Goal: Complete application form: Complete application form

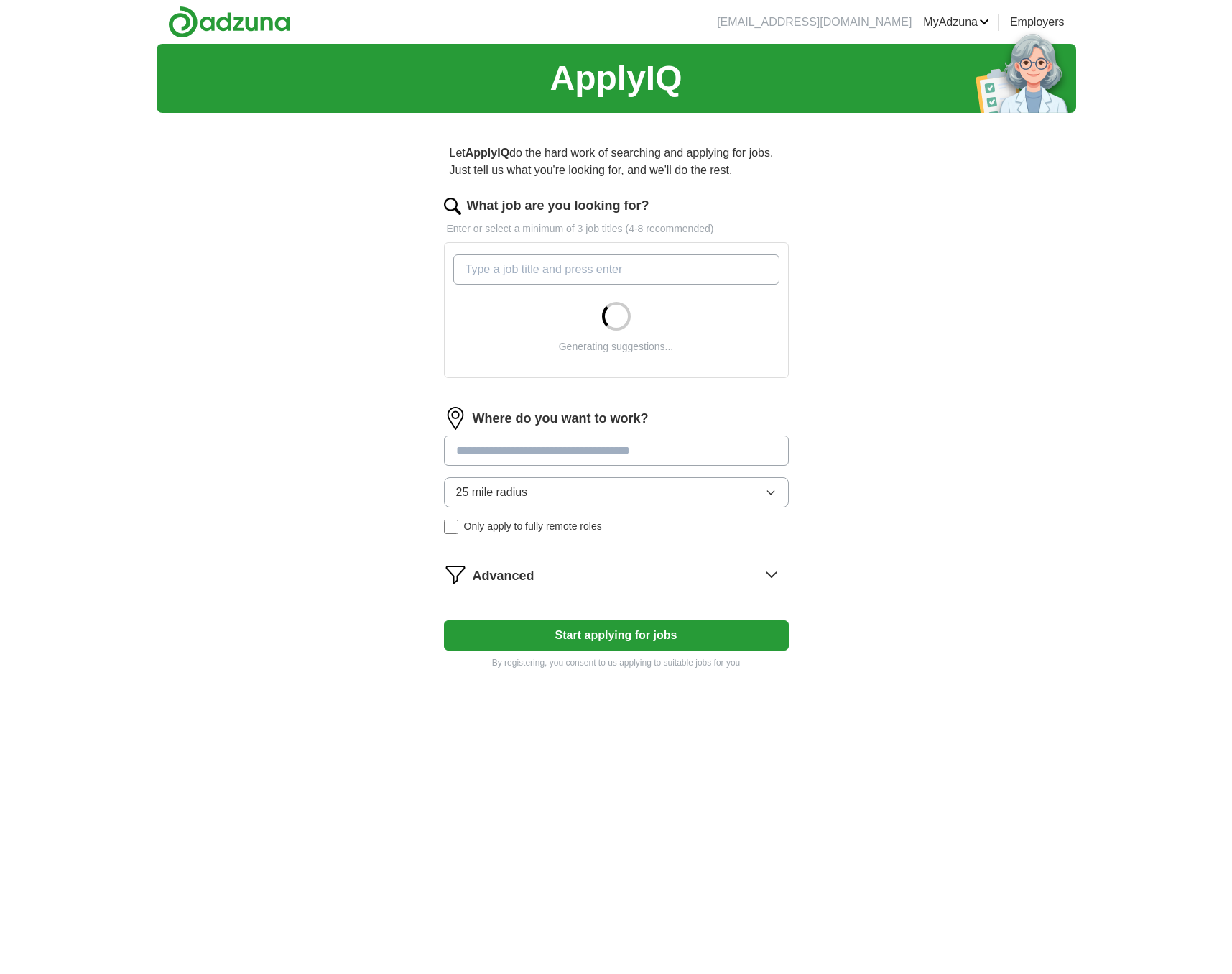
click at [665, 278] on input "What job are you looking for?" at bounding box center [616, 269] width 326 height 30
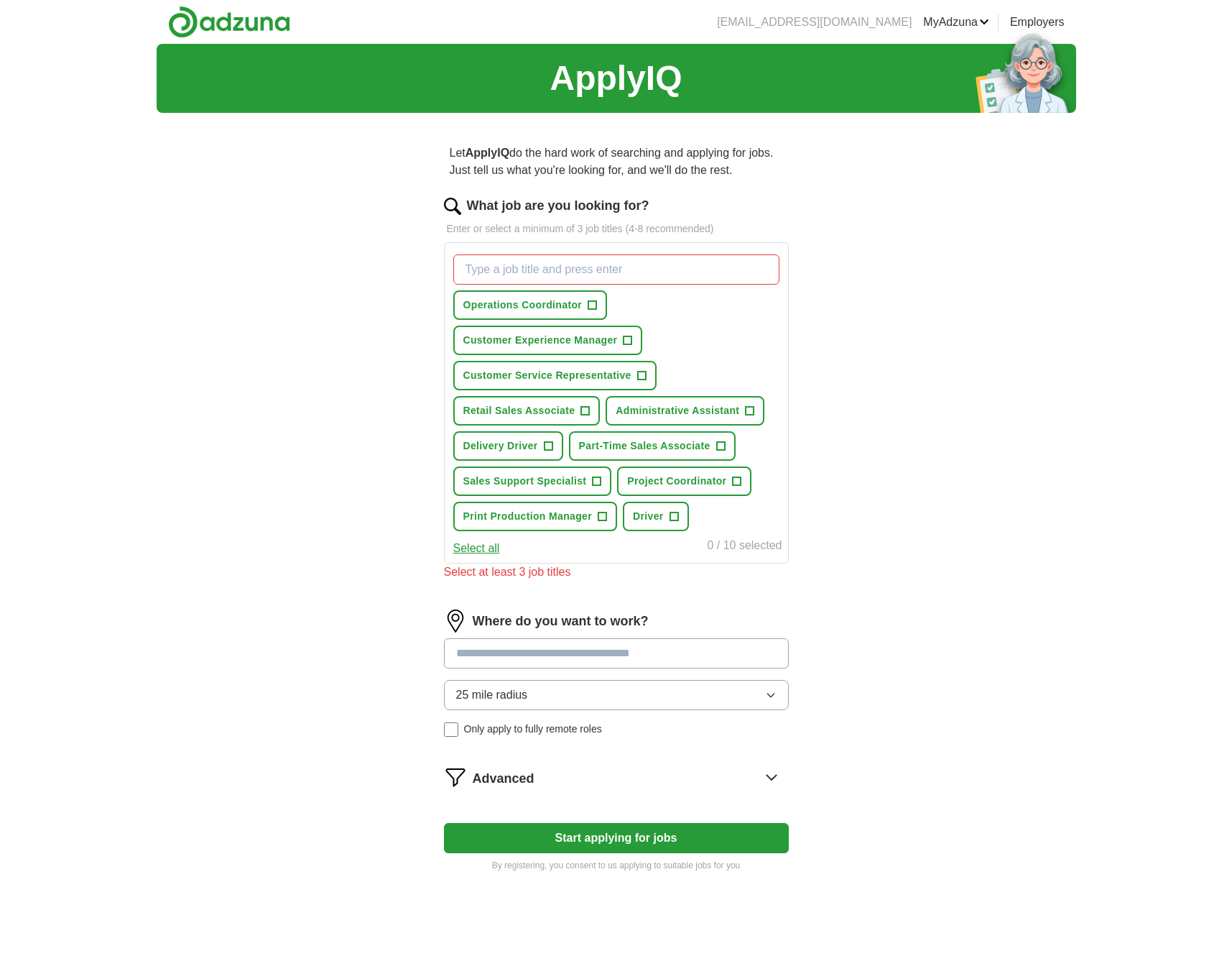
click at [602, 517] on span "+" at bounding box center [602, 517] width 9 height 12
click at [642, 374] on span "+" at bounding box center [641, 376] width 9 height 12
click at [597, 481] on span "+" at bounding box center [597, 482] width 9 height 12
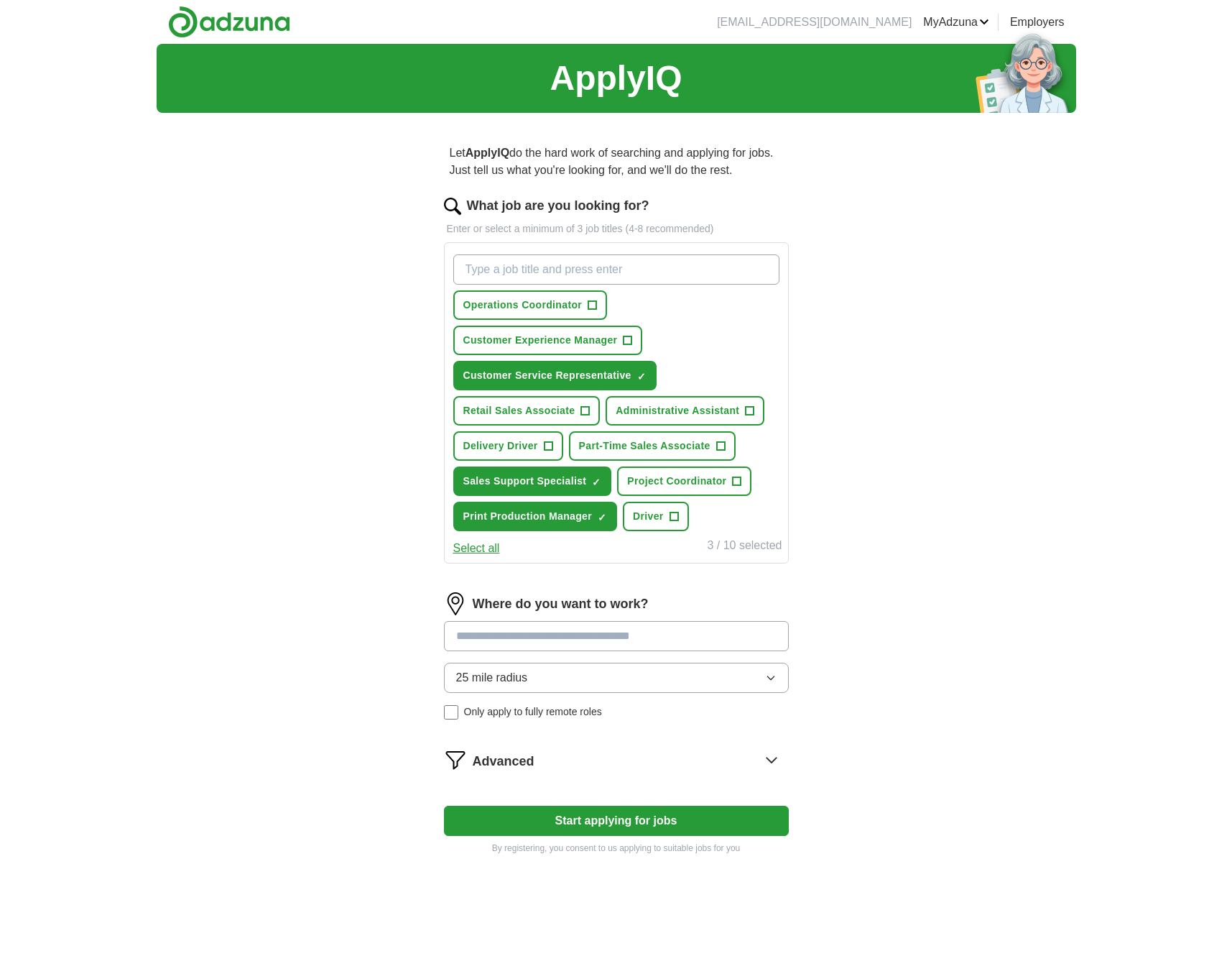
click at [677, 514] on span "+" at bounding box center [673, 517] width 9 height 12
click at [643, 640] on input at bounding box center [616, 635] width 344 height 30
type input "********"
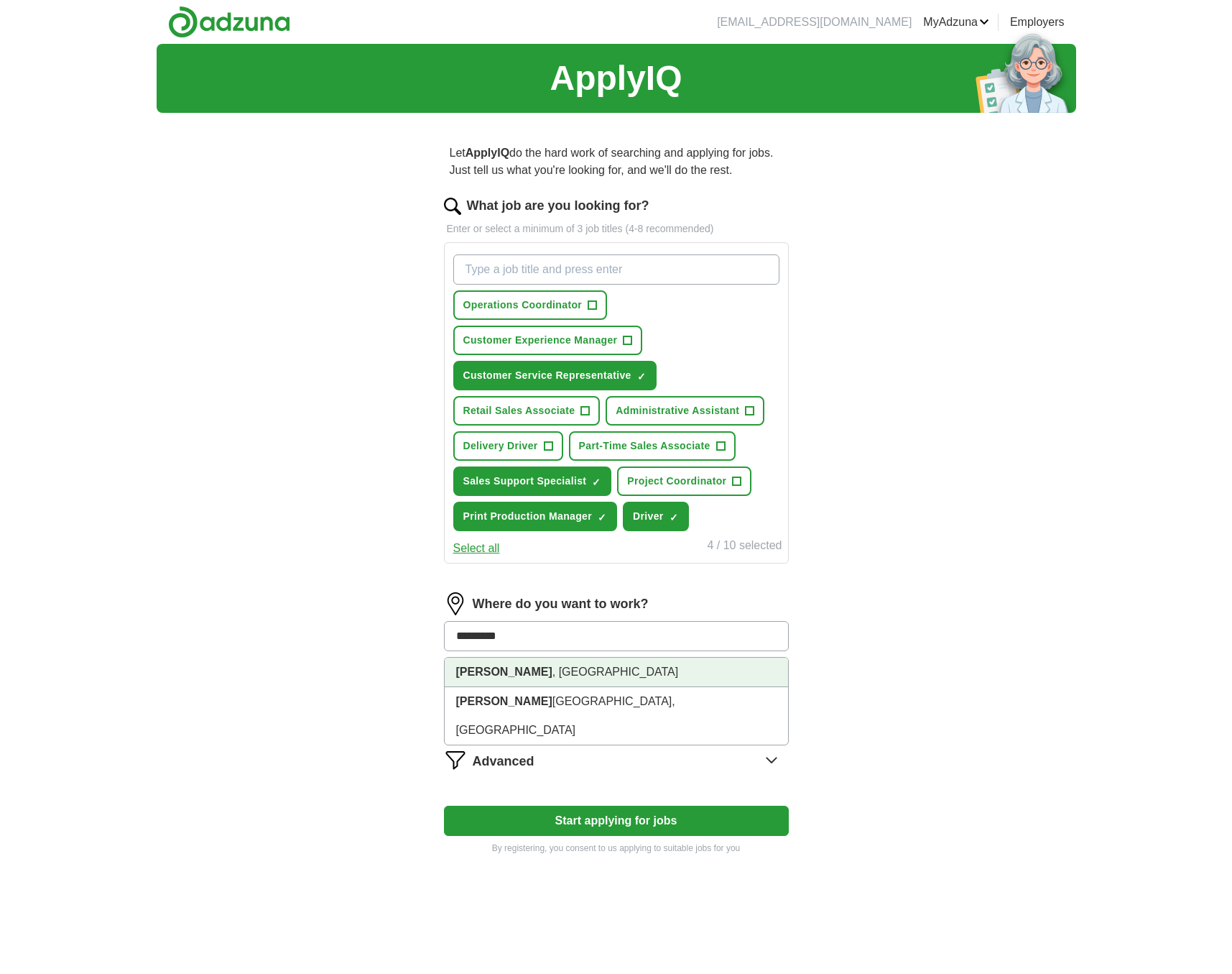
click at [589, 668] on li "Burleson , [GEOGRAPHIC_DATA]" at bounding box center [616, 672] width 343 height 29
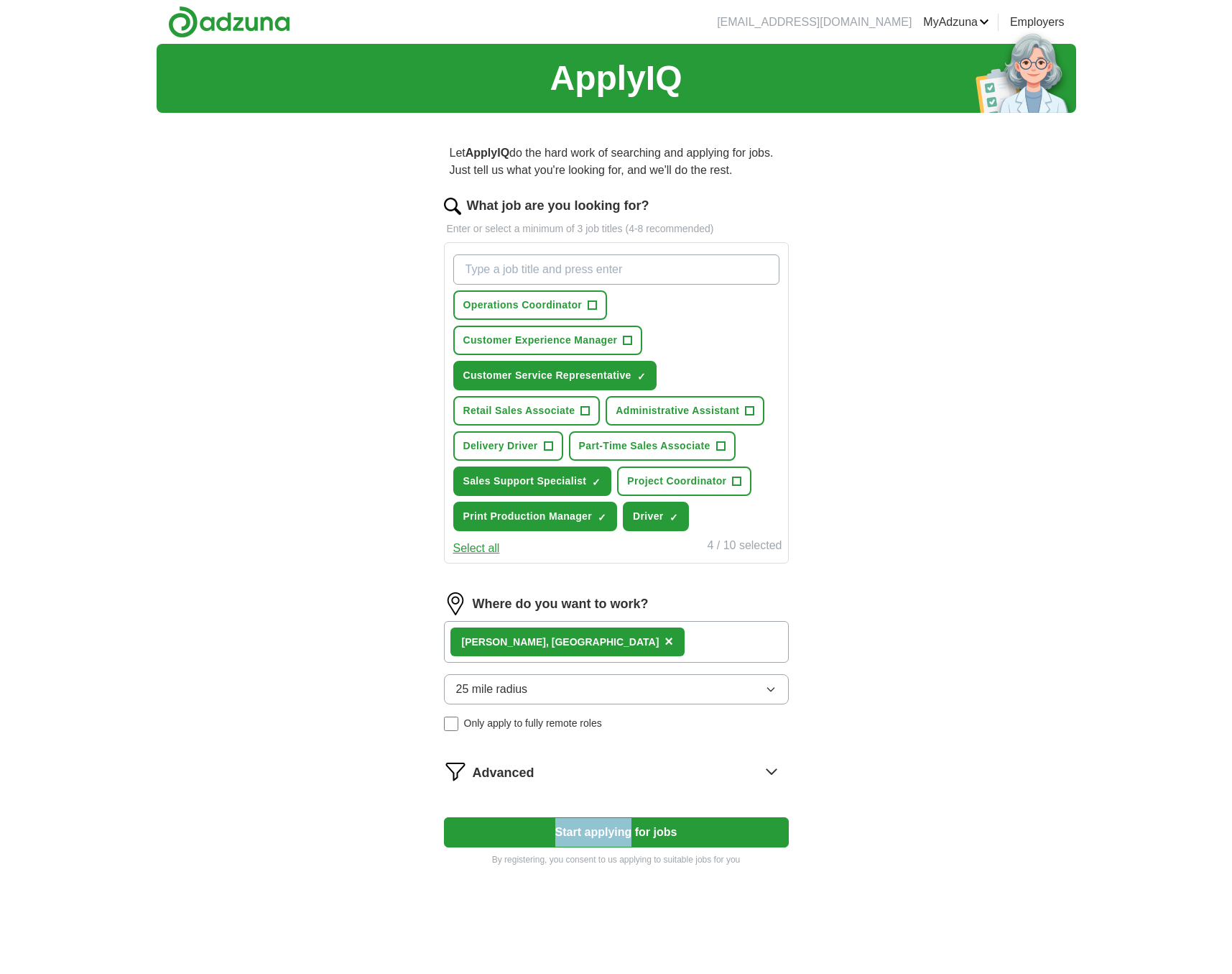
drag, startPoint x: 546, startPoint y: 736, endPoint x: 628, endPoint y: 829, distance: 124.0
click at [628, 829] on form "What job are you looking for? Enter or select a minimum of 3 job titles (4-8 re…" at bounding box center [616, 531] width 344 height 670
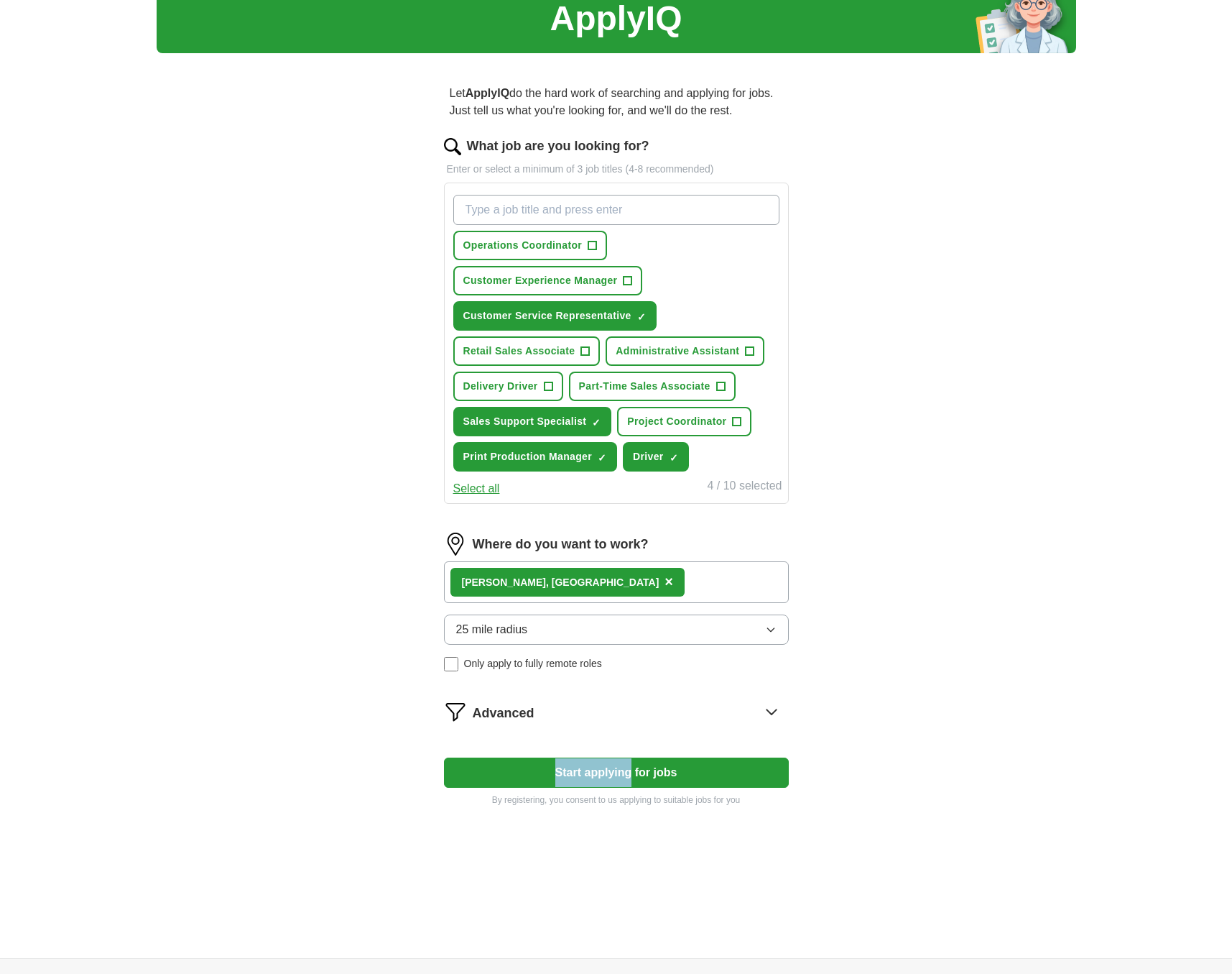
scroll to position [65, 0]
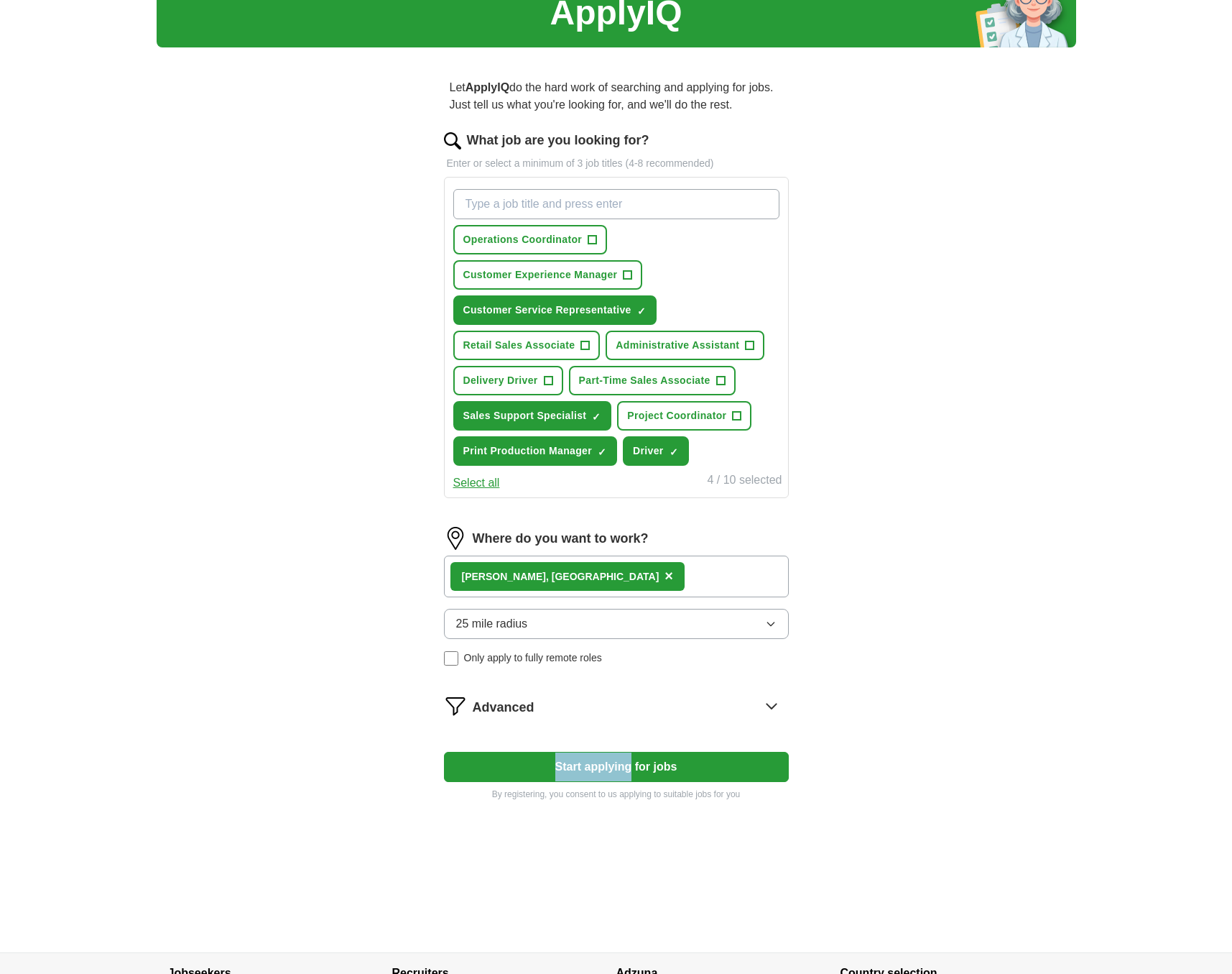
click at [699, 775] on button "Start applying for jobs" at bounding box center [616, 766] width 344 height 30
select select "**"
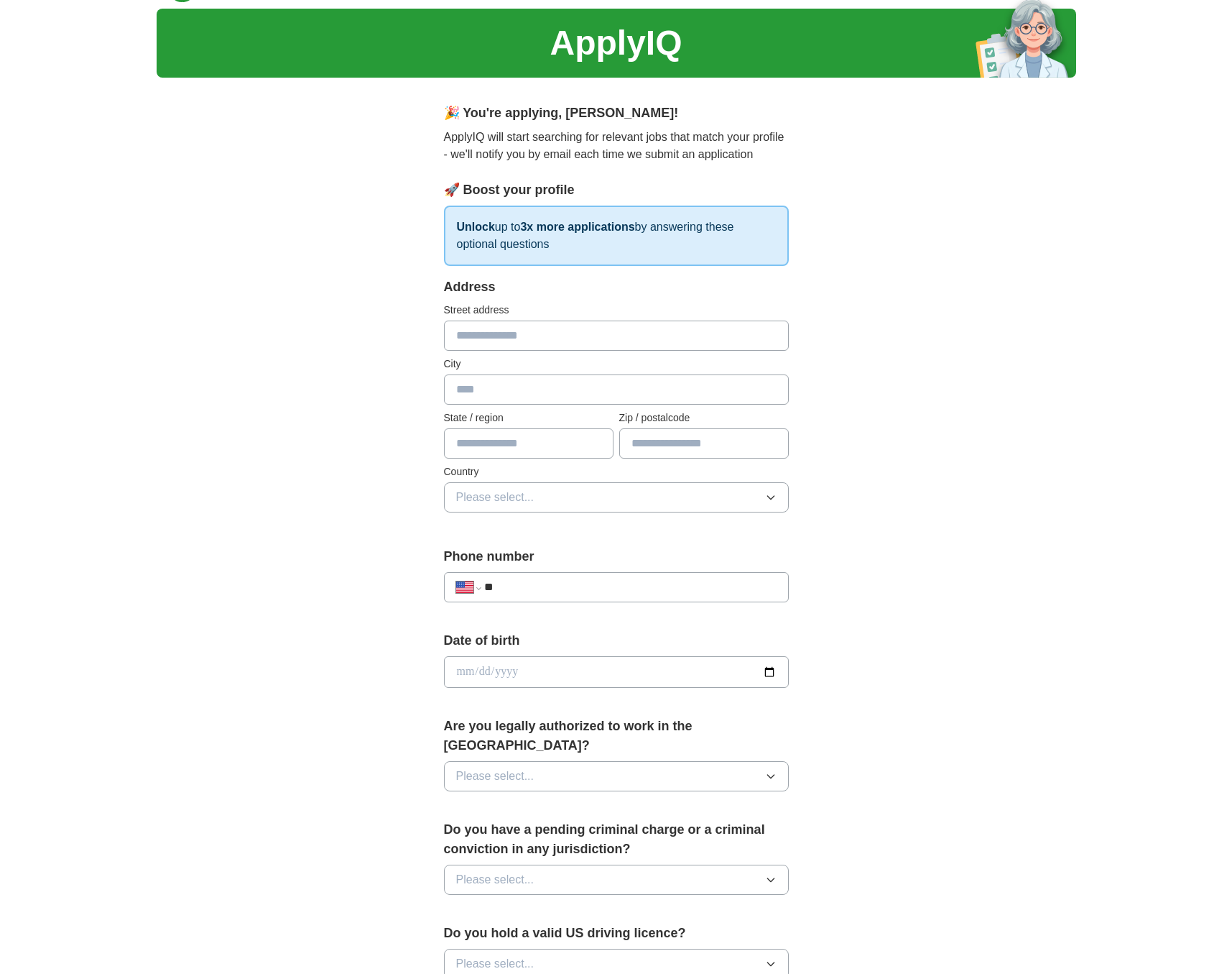
scroll to position [36, 0]
type input "*****"
click at [539, 659] on input "date" at bounding box center [616, 671] width 344 height 31
click at [488, 670] on input "date" at bounding box center [616, 671] width 344 height 31
click at [508, 673] on input "date" at bounding box center [616, 671] width 344 height 31
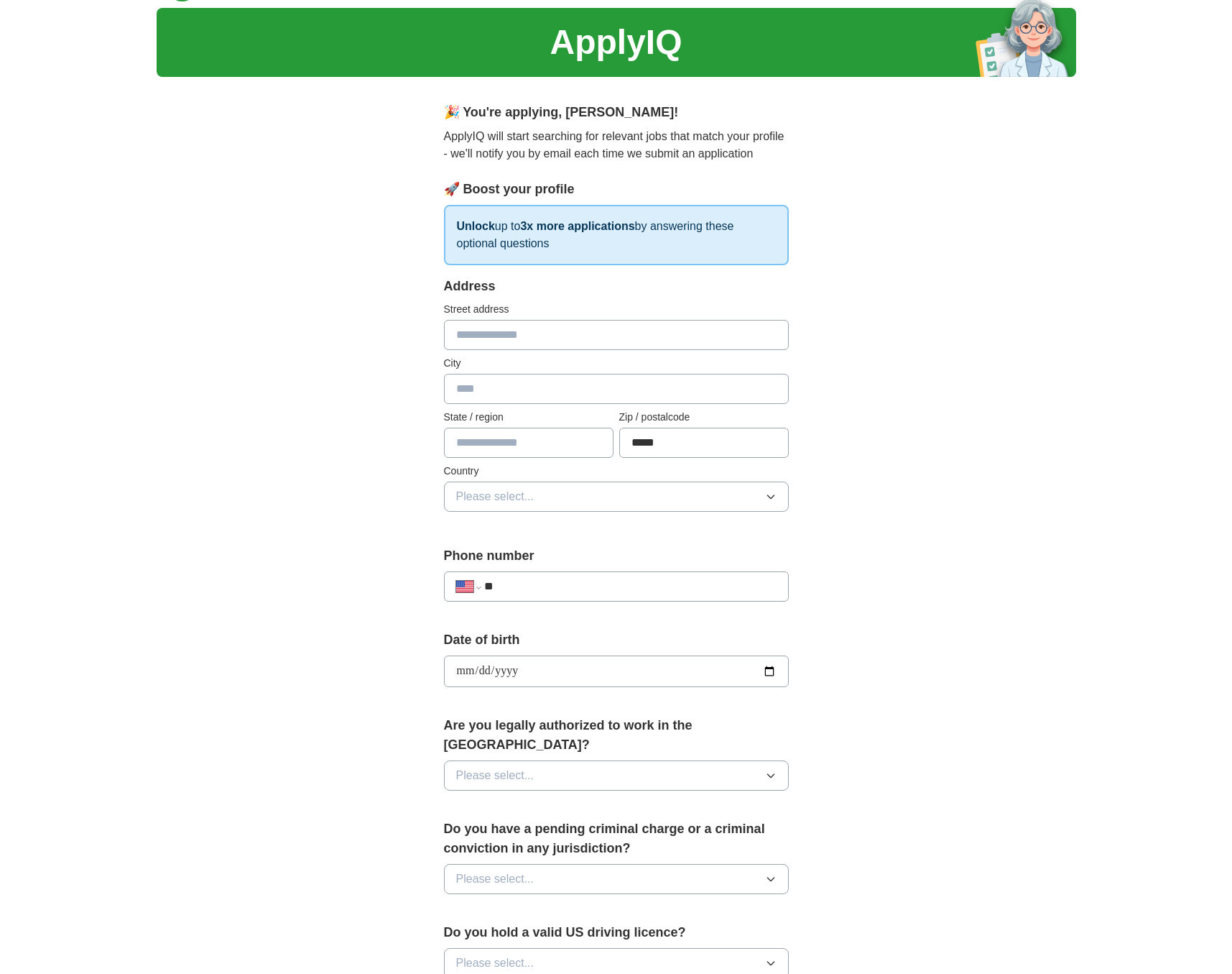
type input "**********"
click at [631, 699] on div "**********" at bounding box center [616, 665] width 344 height 68
click at [770, 770] on icon "button" at bounding box center [771, 776] width 12 height 12
click at [579, 800] on div "Yes" at bounding box center [616, 809] width 320 height 18
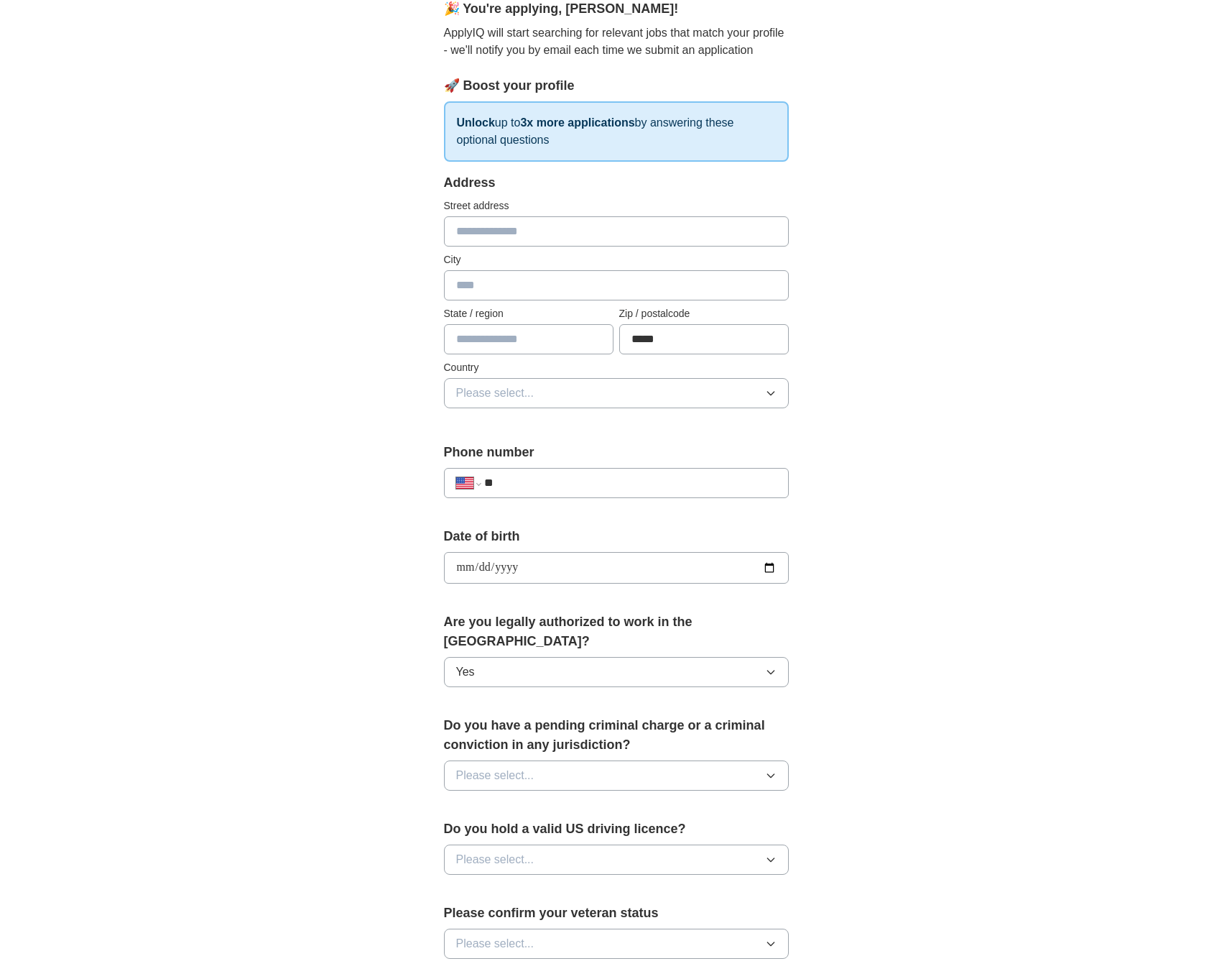
scroll to position [154, 0]
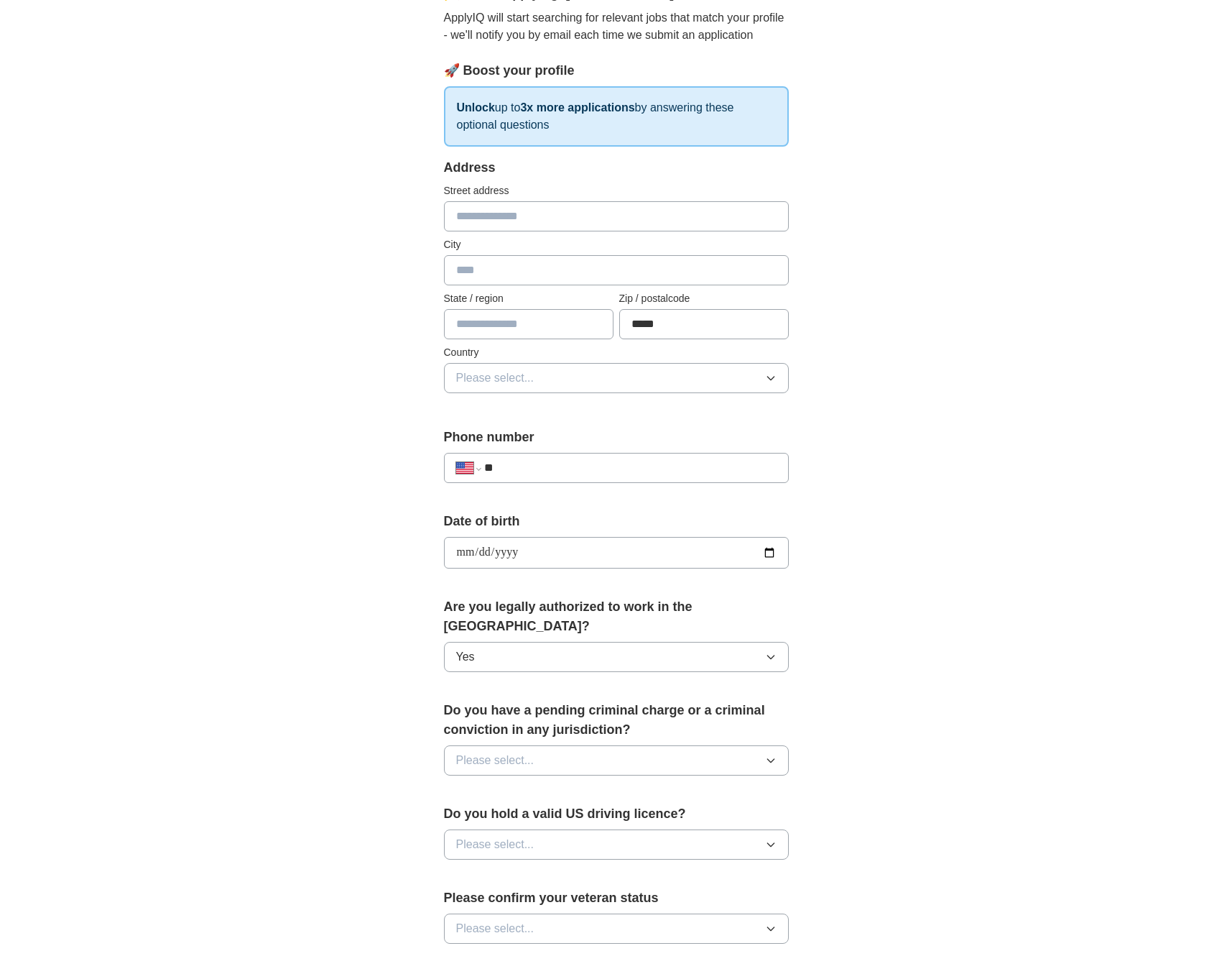
click at [770, 759] on icon "button" at bounding box center [770, 761] width 7 height 4
click at [650, 814] on div "No" at bounding box center [616, 823] width 320 height 18
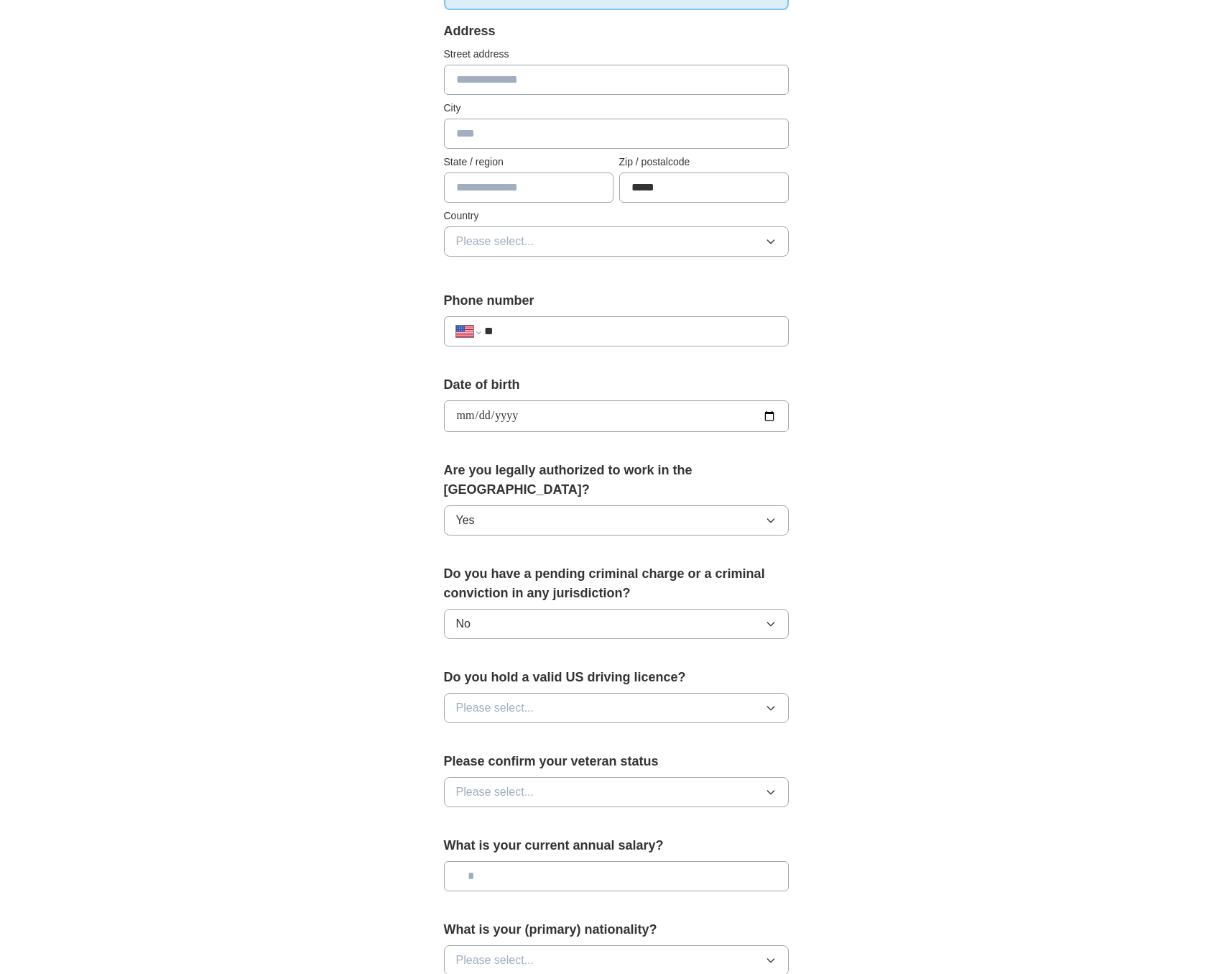
scroll to position [292, 0]
click at [770, 702] on icon "button" at bounding box center [771, 708] width 12 height 12
click at [606, 731] on li "Yes" at bounding box center [616, 741] width 343 height 29
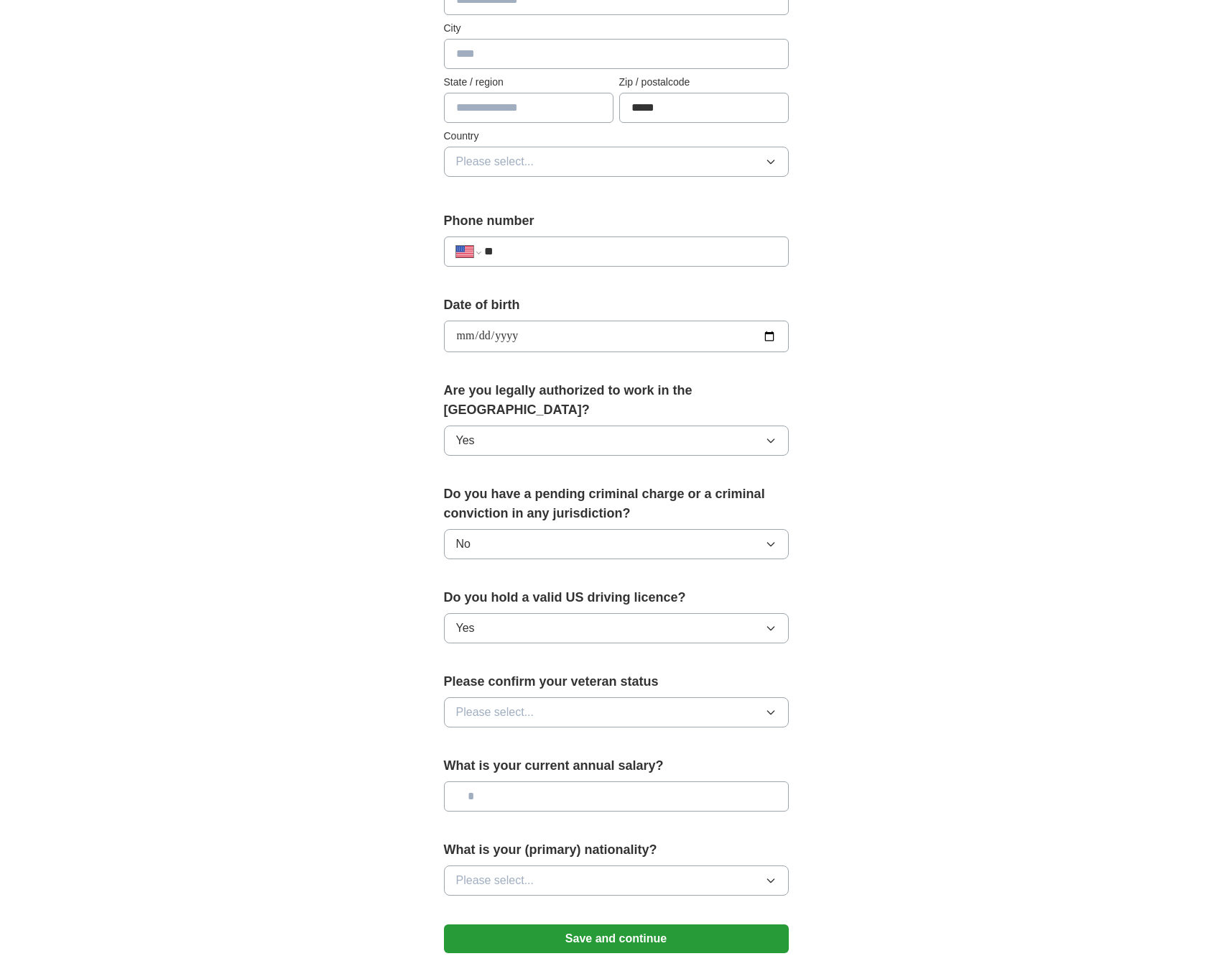
scroll to position [372, 0]
click at [770, 705] on icon "button" at bounding box center [771, 710] width 12 height 12
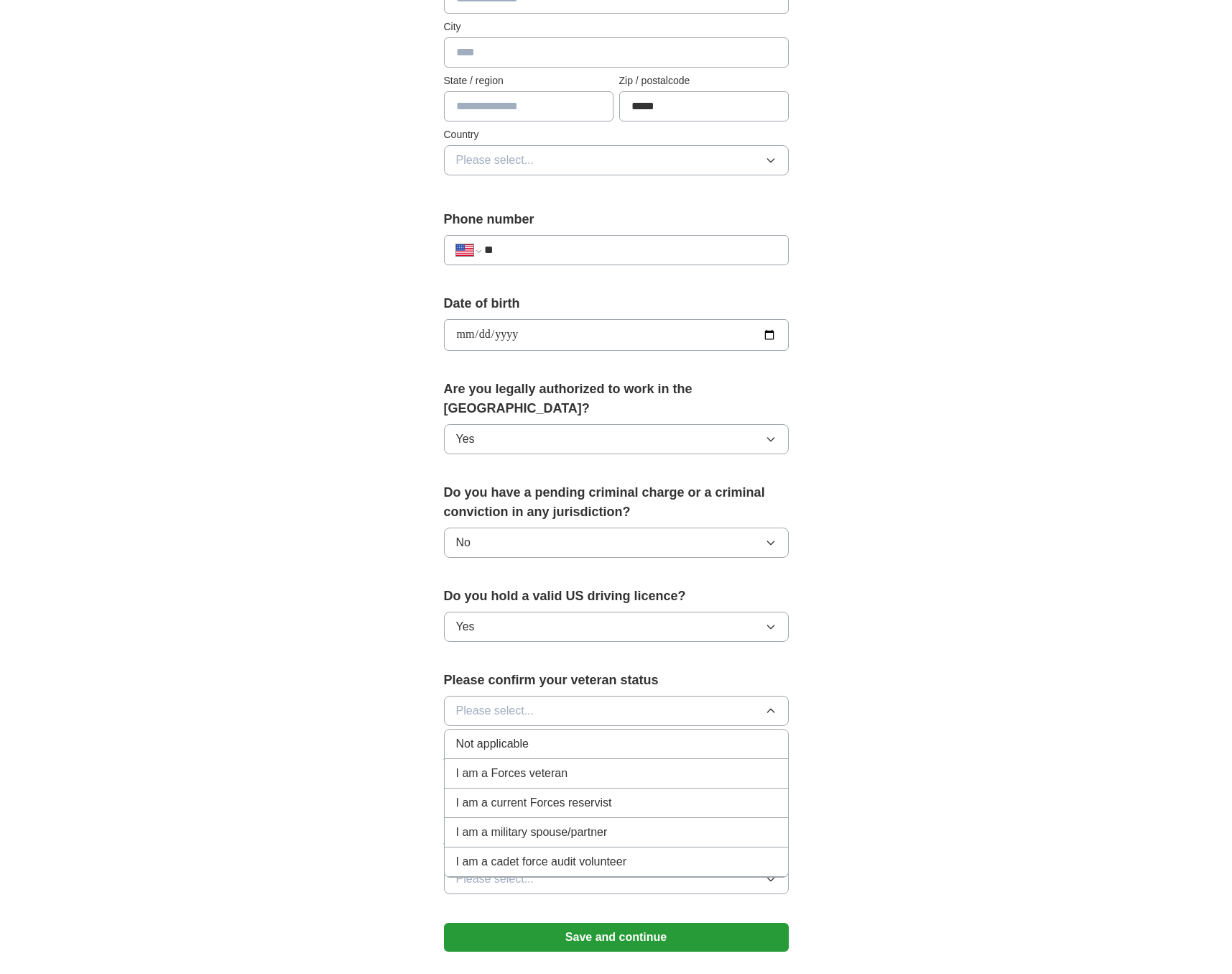
click at [594, 735] on div "Not applicable" at bounding box center [616, 744] width 320 height 18
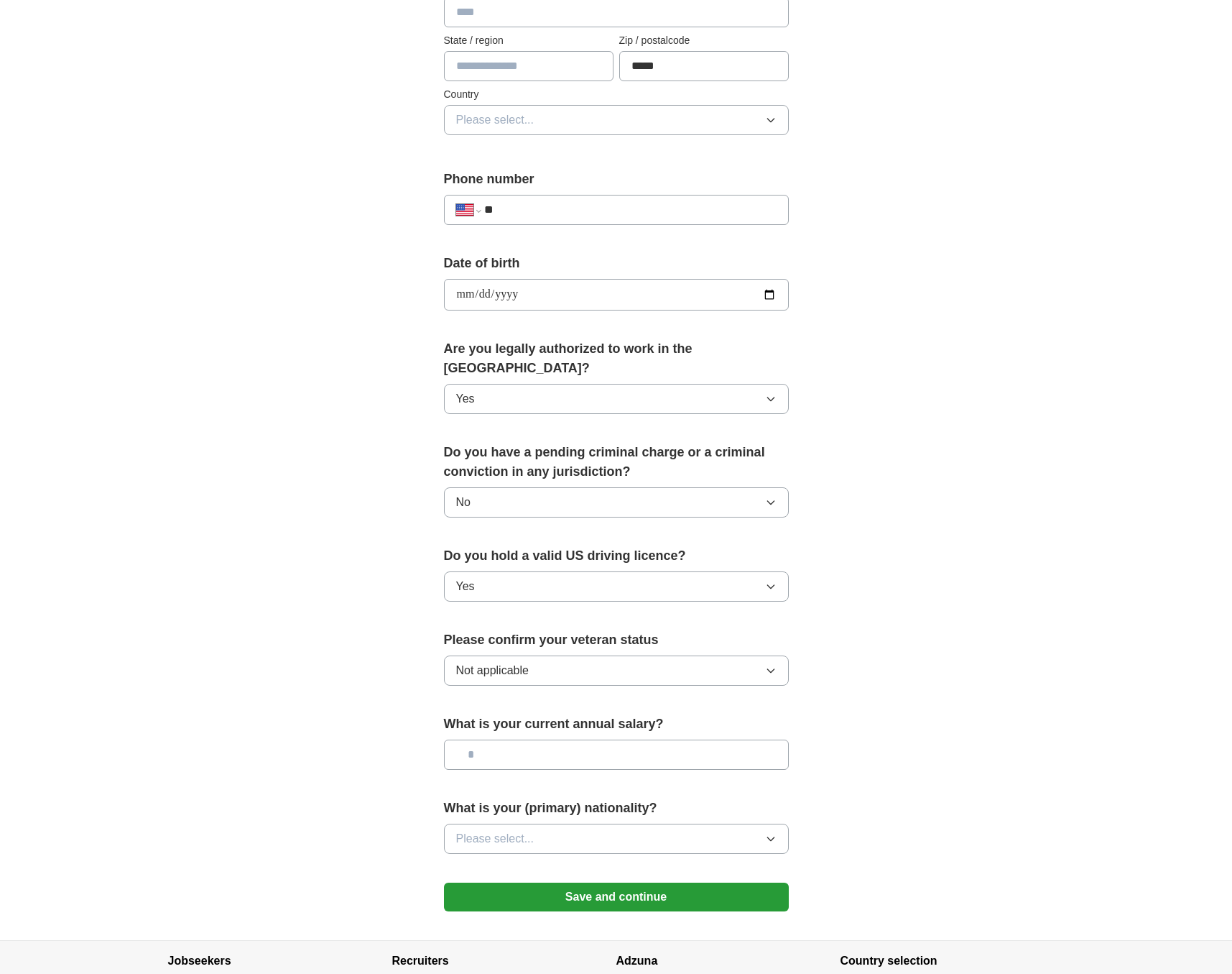
scroll to position [429, 0]
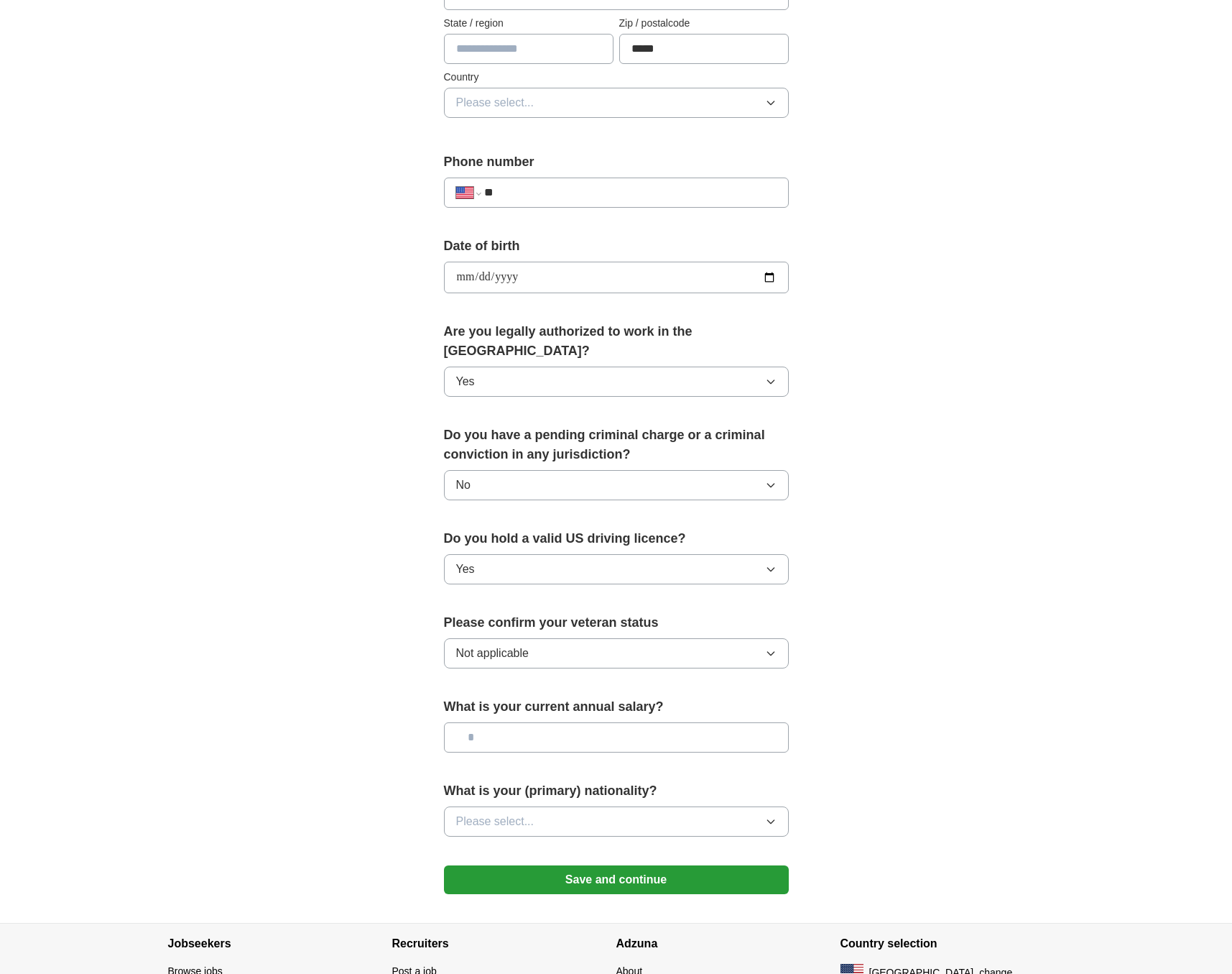
click at [766, 722] on input "text" at bounding box center [616, 737] width 344 height 30
click at [749, 722] on input "text" at bounding box center [616, 737] width 344 height 30
type input "*******"
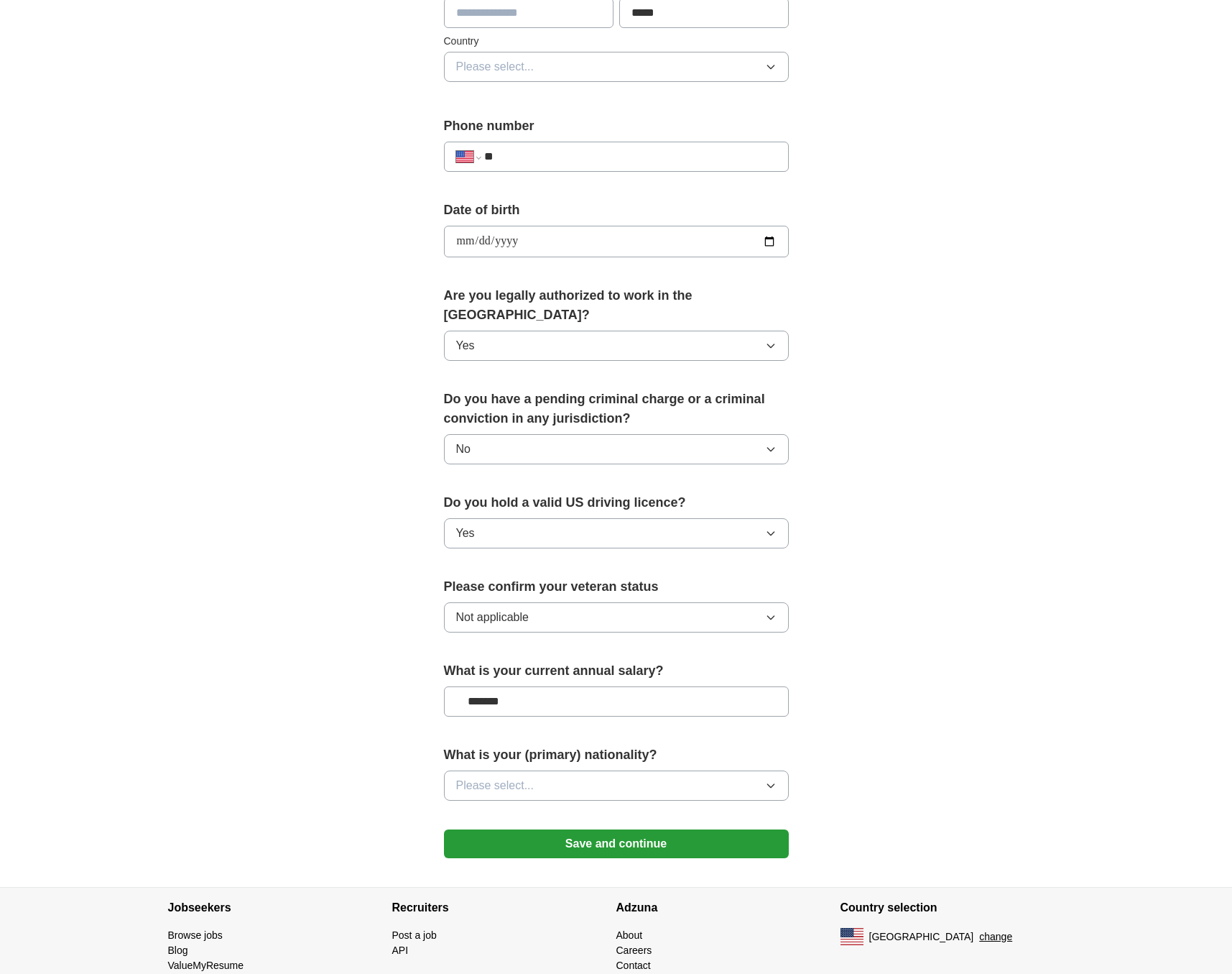
scroll to position [467, 0]
click at [763, 769] on button "Please select..." at bounding box center [616, 784] width 344 height 30
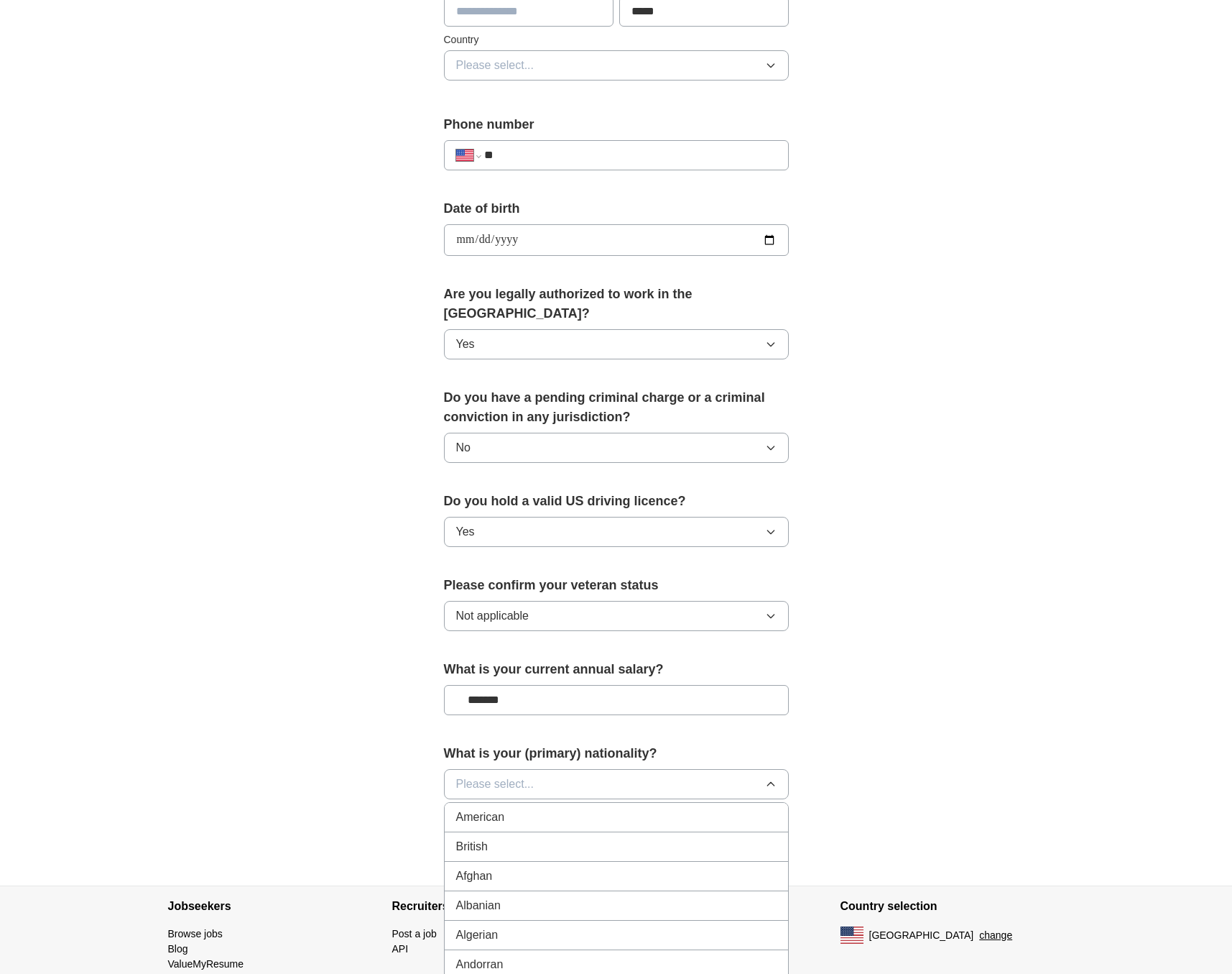
click at [686, 808] on div "American" at bounding box center [616, 817] width 320 height 18
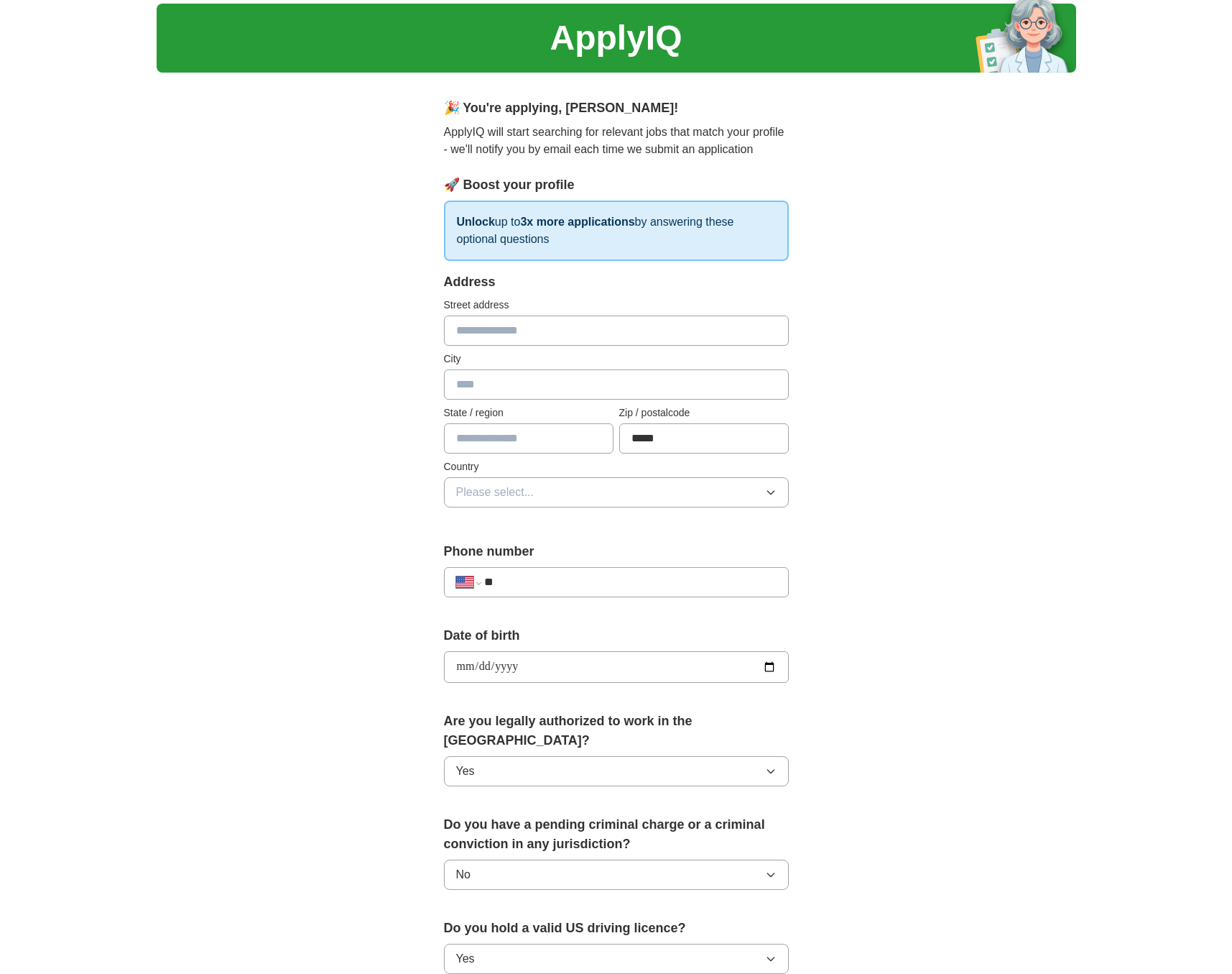
scroll to position [38, 0]
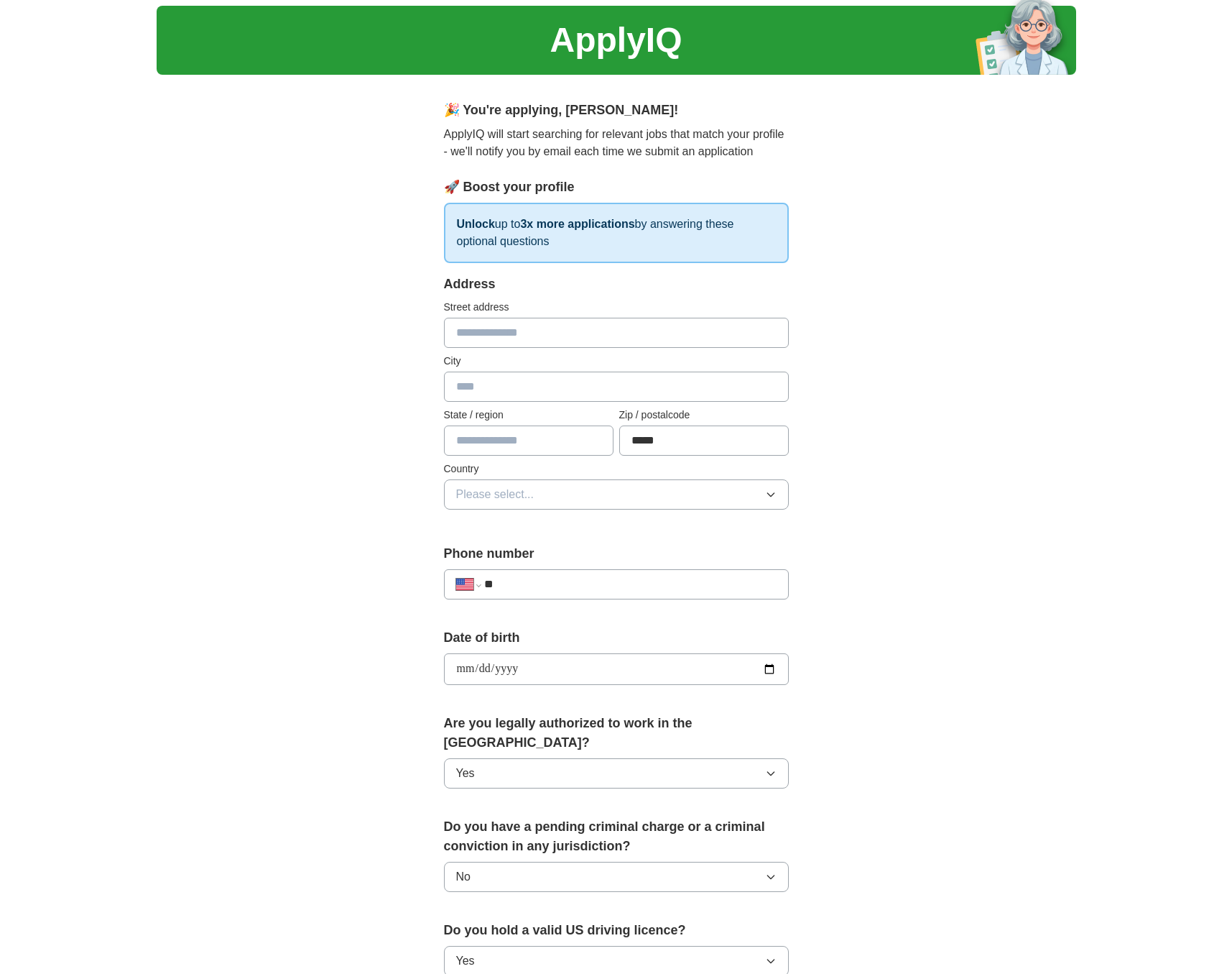
click at [764, 388] on input "text" at bounding box center [616, 386] width 344 height 30
click at [631, 379] on input "text" at bounding box center [616, 386] width 344 height 30
type input "******"
type input "*****"
click at [759, 490] on button "Please select..." at bounding box center [616, 494] width 344 height 30
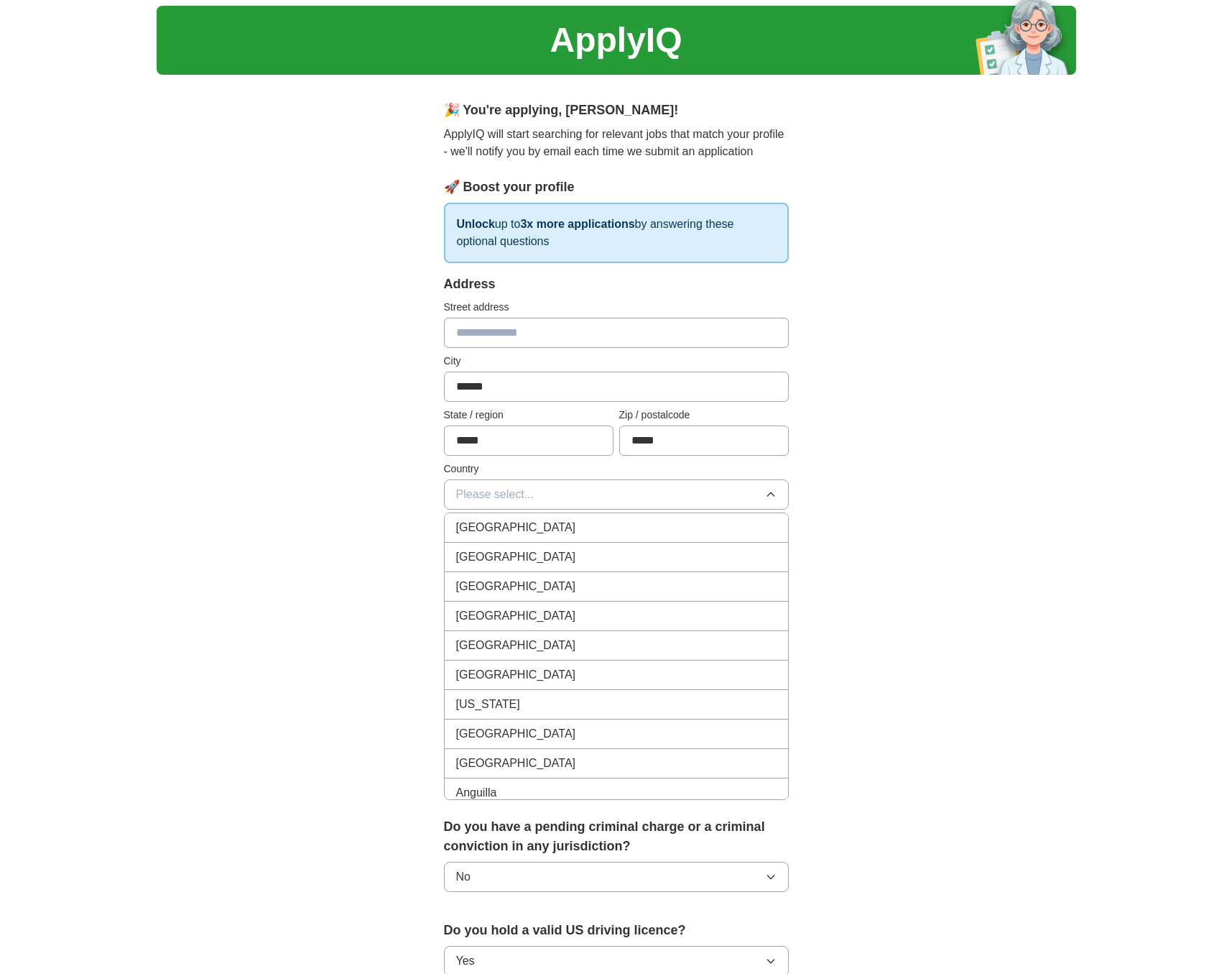
click at [603, 551] on div "[GEOGRAPHIC_DATA]" at bounding box center [616, 557] width 320 height 18
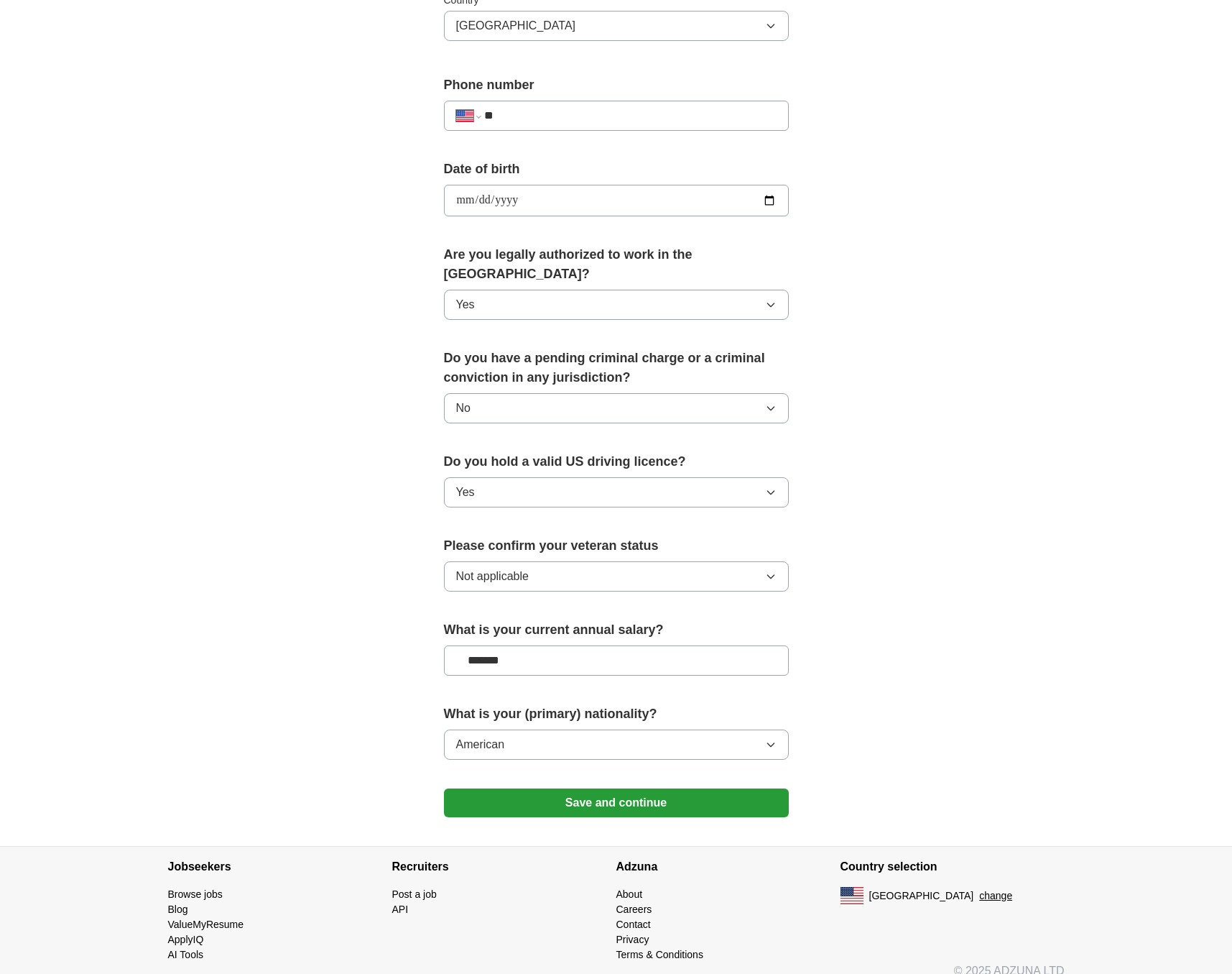
scroll to position [506, 0]
click at [674, 790] on button "Save and continue" at bounding box center [616, 803] width 344 height 28
